Goal: Task Accomplishment & Management: Manage account settings

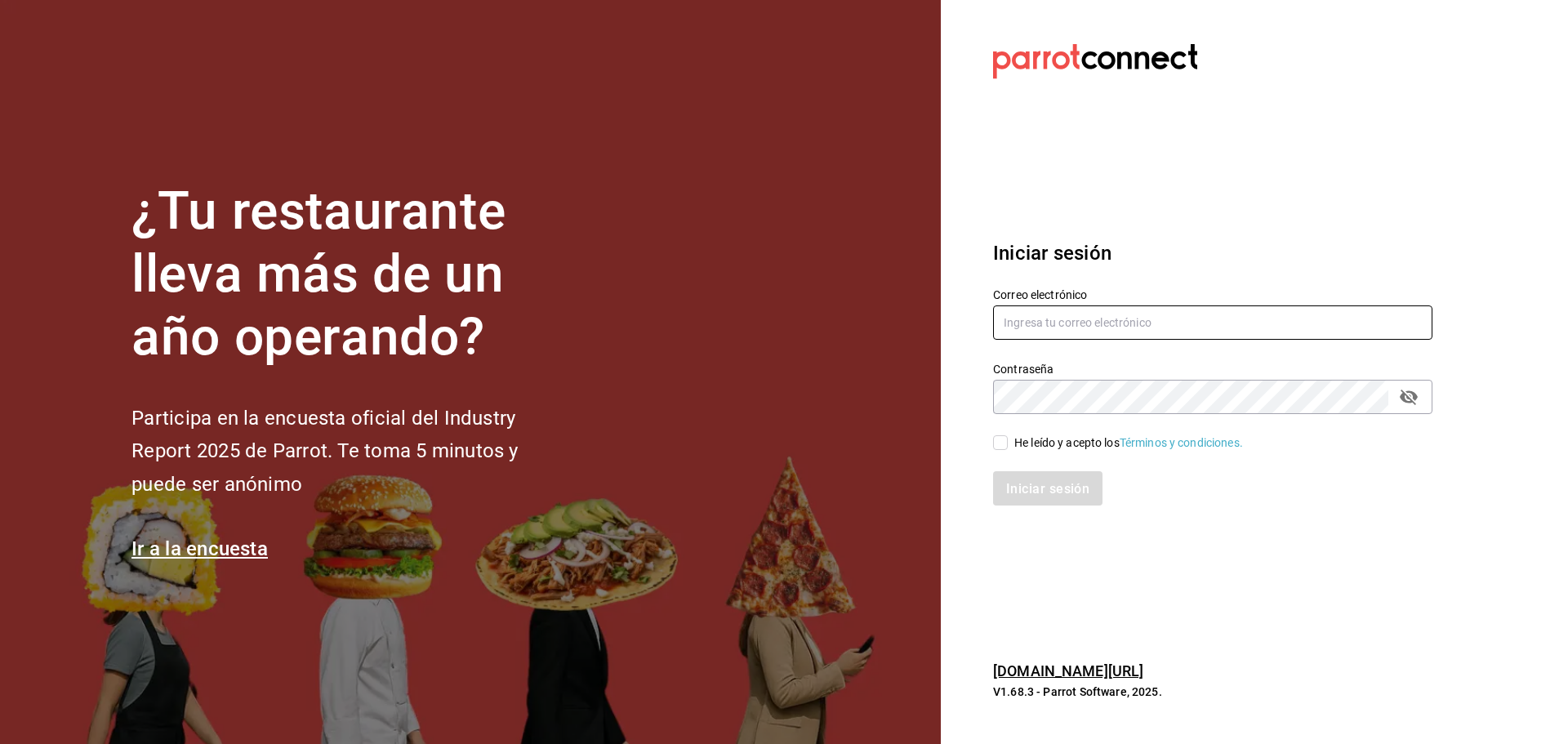
type input "[EMAIL_ADDRESS][DOMAIN_NAME]"
click at [1003, 442] on input "He leído y acepto los Términos y condiciones." at bounding box center [1001, 442] width 15 height 15
checkbox input "true"
click at [1024, 490] on font "Iniciar sesión" at bounding box center [1048, 487] width 83 height 16
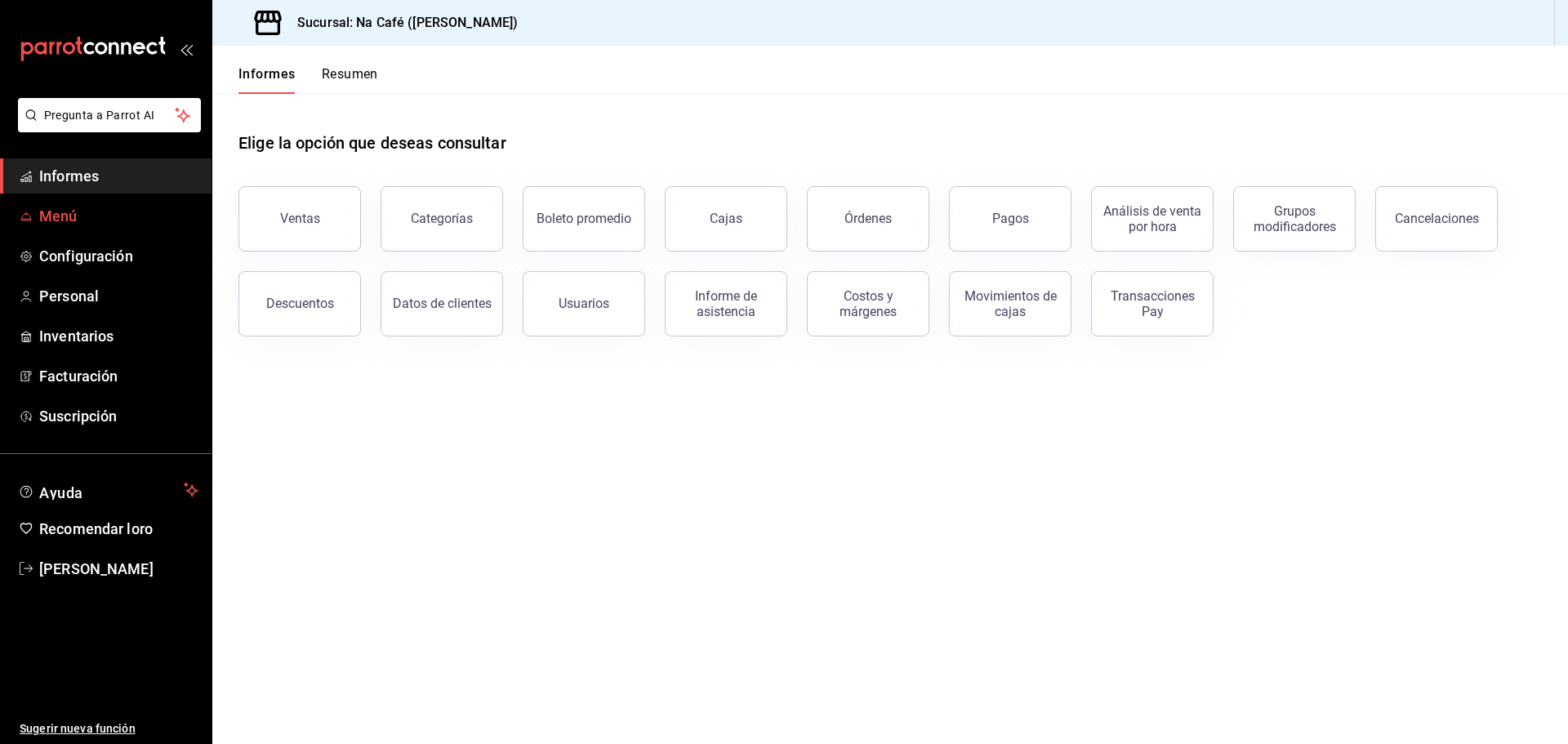
click at [73, 214] on font "Menú" at bounding box center [58, 216] width 38 height 17
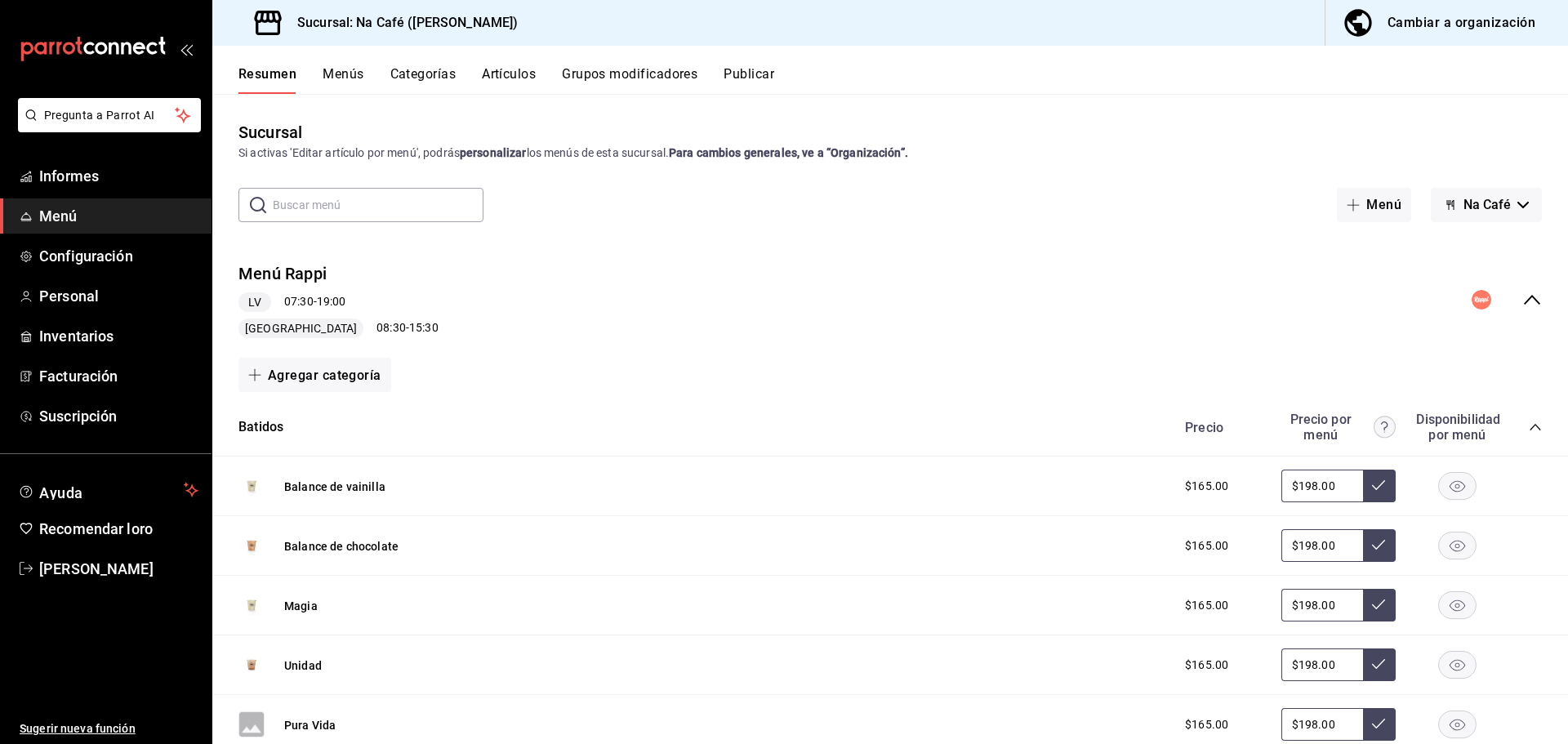
click at [1476, 26] on font "Cambiar a organización" at bounding box center [1461, 22] width 148 height 16
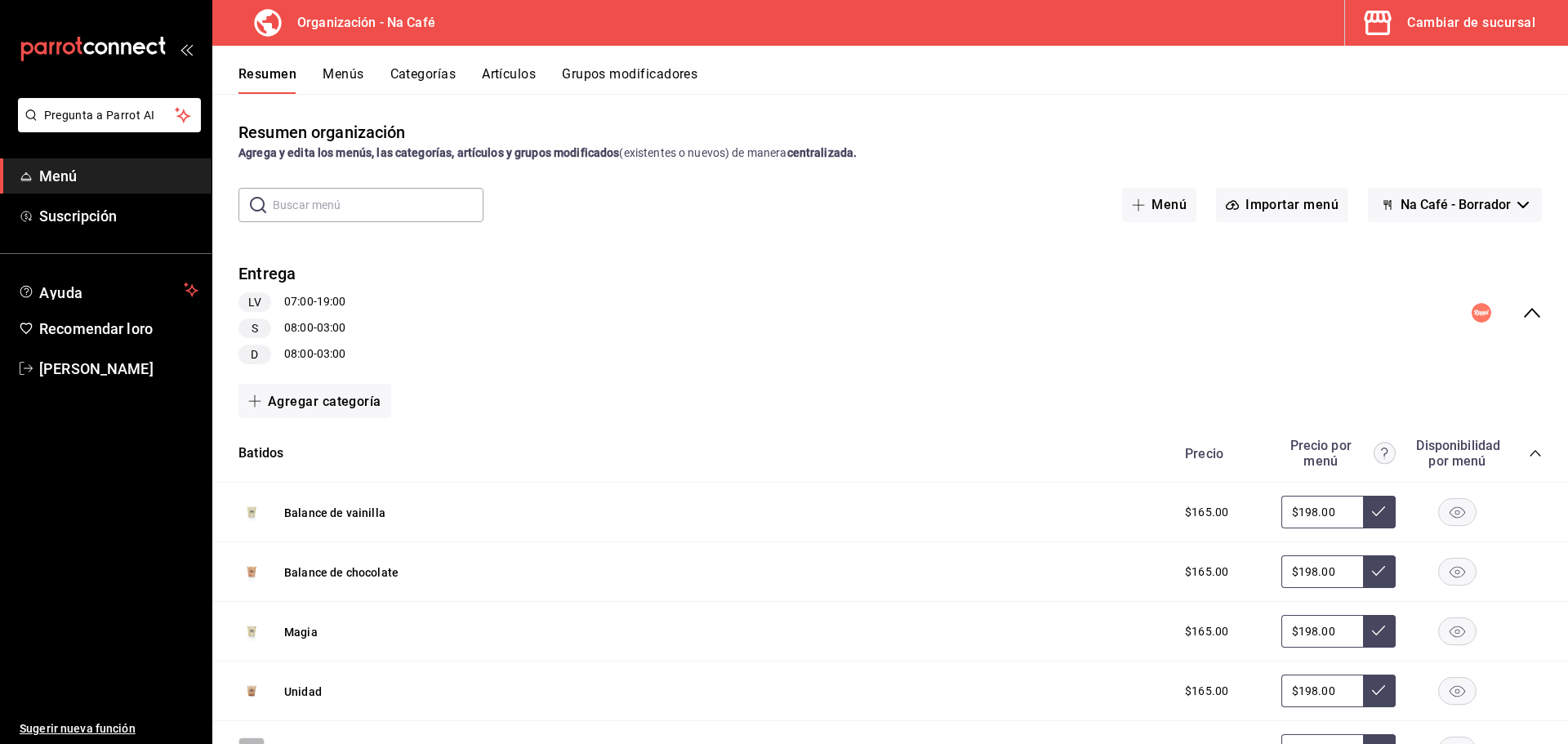
click at [354, 76] on font "Menús" at bounding box center [343, 73] width 41 height 16
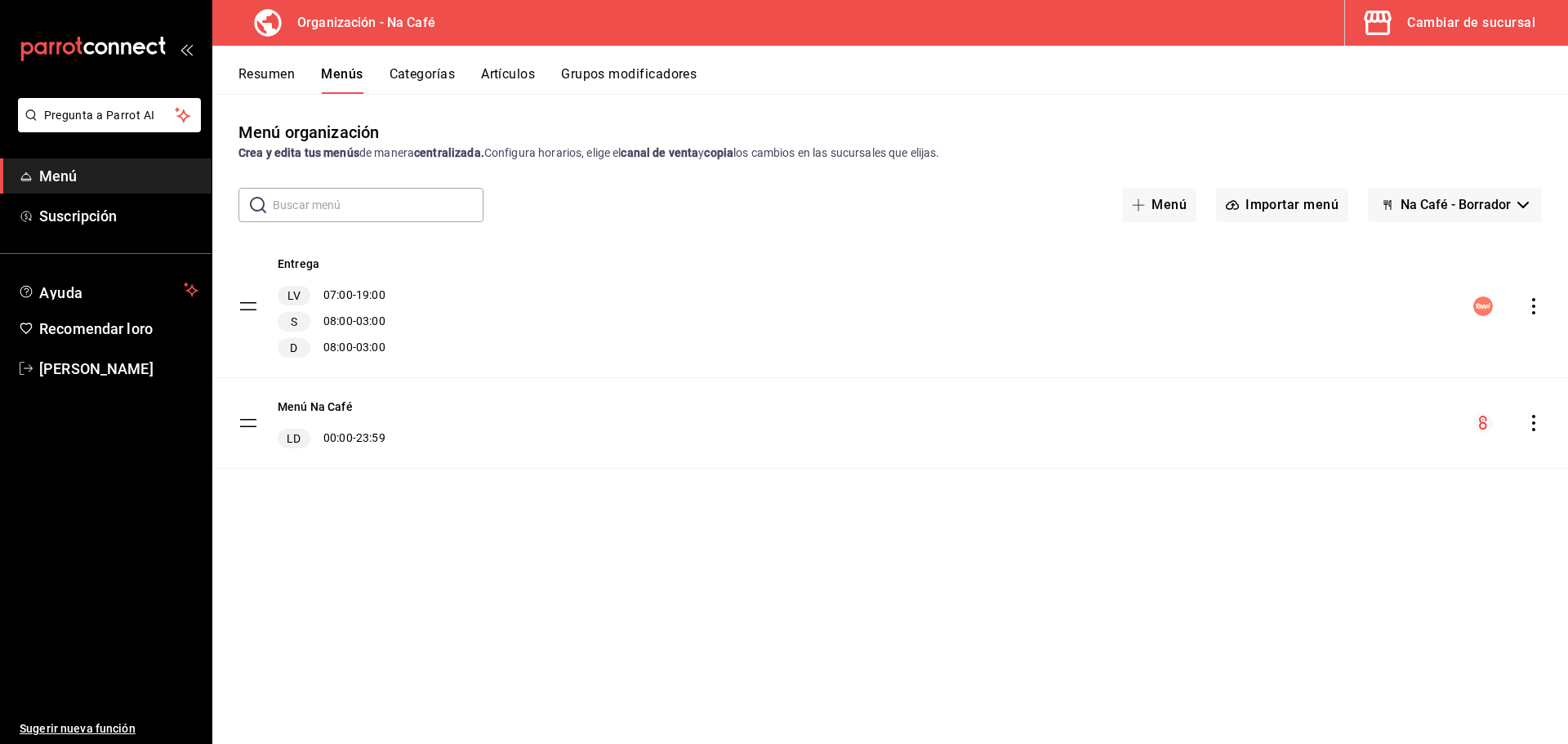
click at [493, 66] on font "Artículos" at bounding box center [507, 73] width 54 height 16
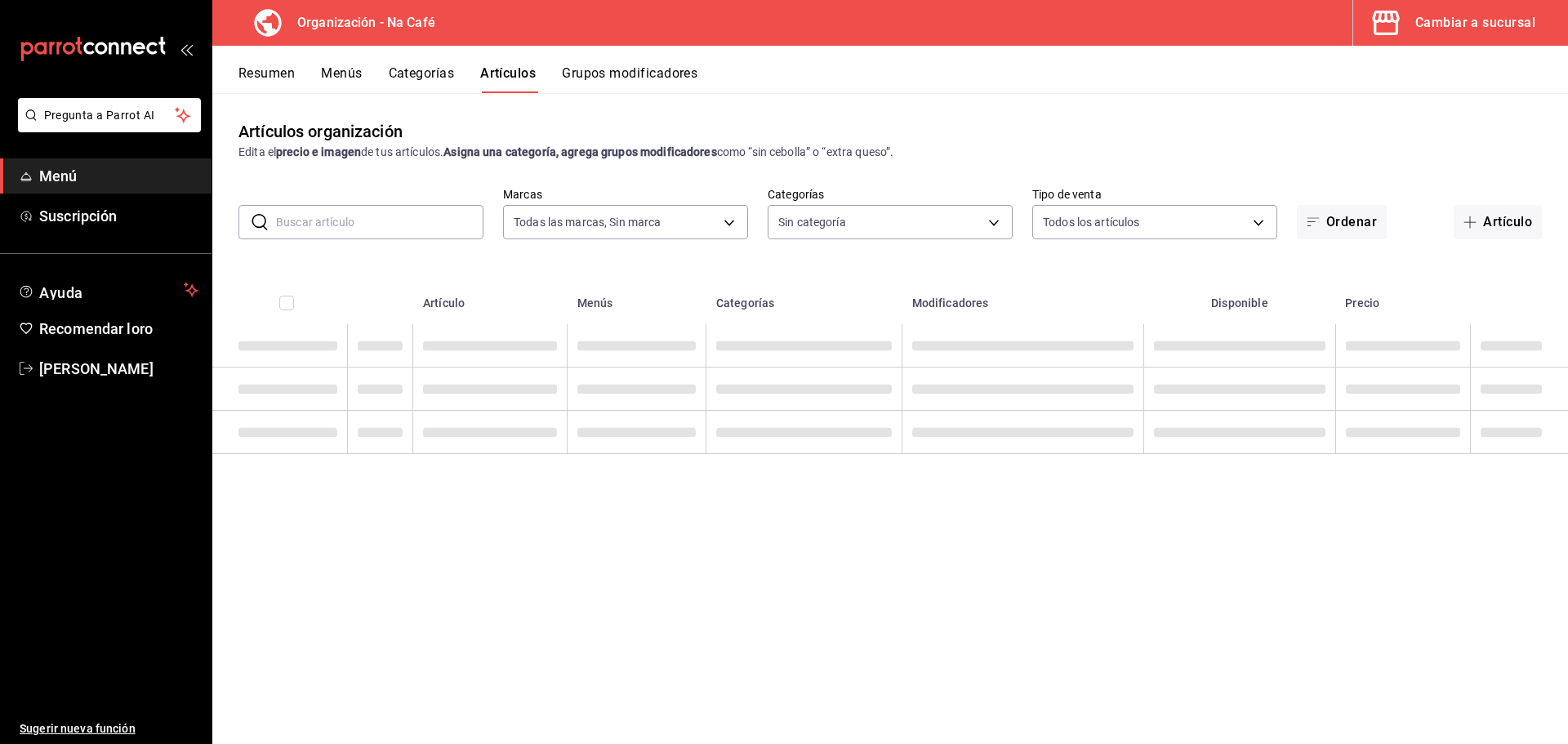
type input "0ae81b57-6fc5-4309-aed5-3ed702b3d5f6,2c1aadaf-e809-4e7a-b793-d27f9e7eb3f1,a6b0f…"
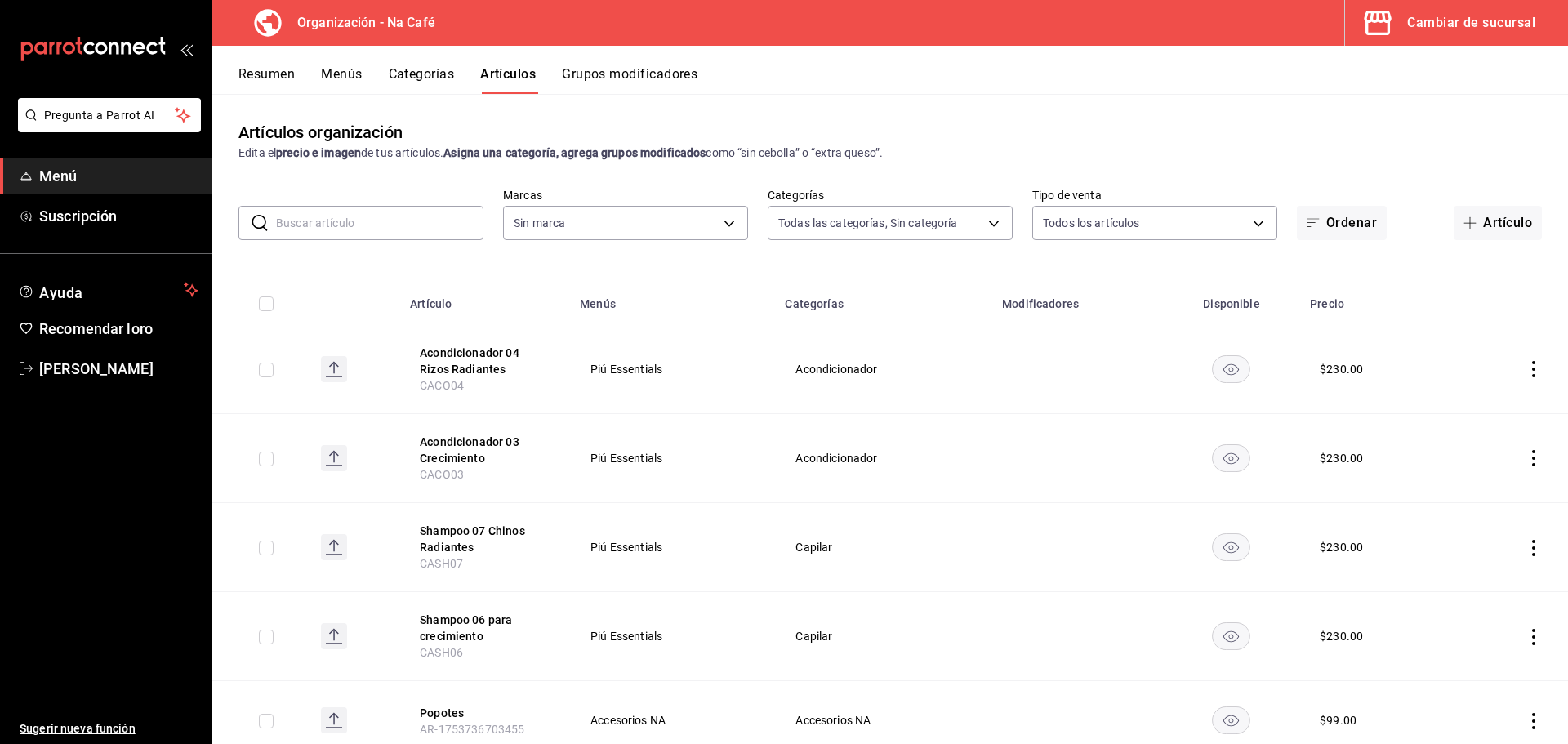
type input "da8c5a01-12cc-49e0-b2d4-a509d2ef6286,bf11d71e-84fe-47f2-947e-0729f7d4dd96,13cdc…"
click at [373, 227] on input "text" at bounding box center [379, 223] width 207 height 33
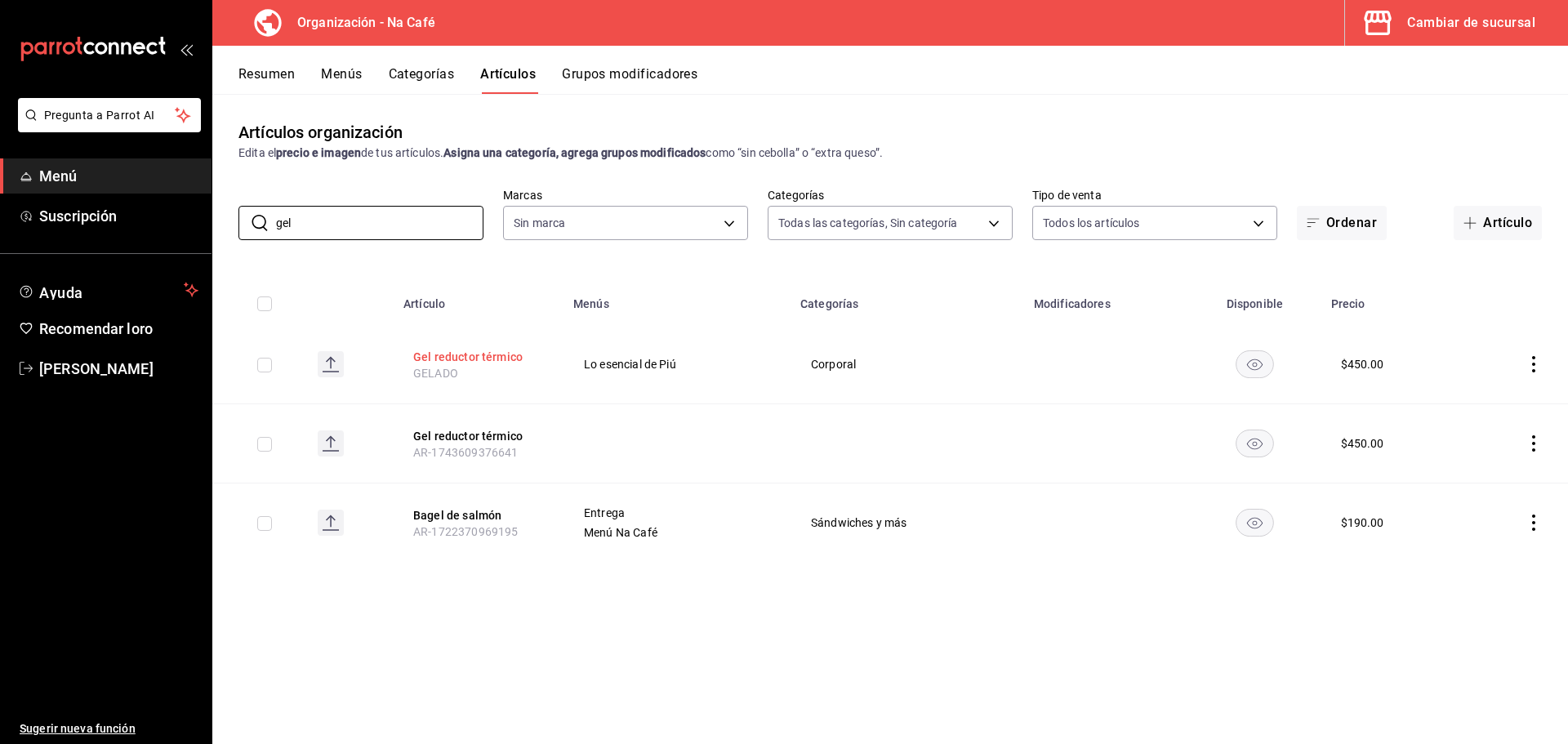
type input "gel"
click at [439, 355] on font "Gel reductor térmico" at bounding box center [468, 356] width 110 height 13
